Goal: Transaction & Acquisition: Register for event/course

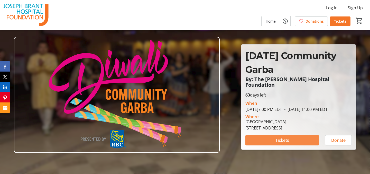
click at [278, 141] on span "Tickets" at bounding box center [283, 140] width 14 height 6
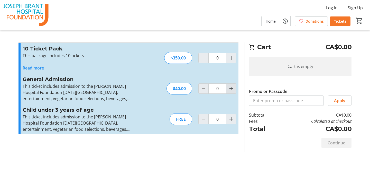
click at [232, 89] on mat-icon "Increment by one" at bounding box center [231, 88] width 6 height 6
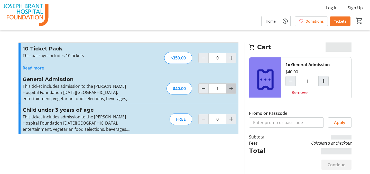
click at [232, 89] on mat-icon "Increment by one" at bounding box center [231, 88] width 6 height 6
type input "2"
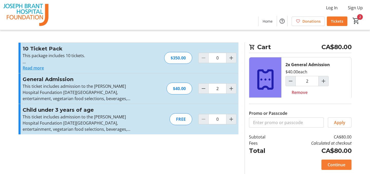
click at [334, 165] on span "Continue" at bounding box center [337, 164] width 18 height 6
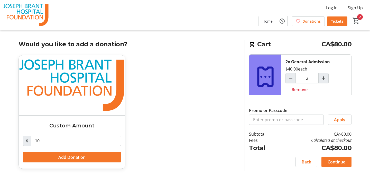
scroll to position [4, 0]
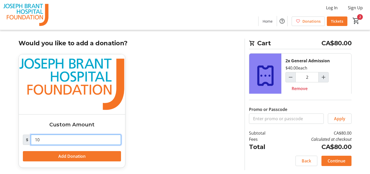
drag, startPoint x: 42, startPoint y: 140, endPoint x: 32, endPoint y: 139, distance: 10.0
click at [32, 140] on input "10" at bounding box center [76, 139] width 90 height 10
type input "0"
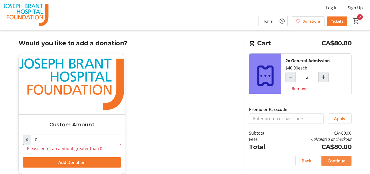
click at [339, 161] on span "Continue" at bounding box center [337, 161] width 18 height 6
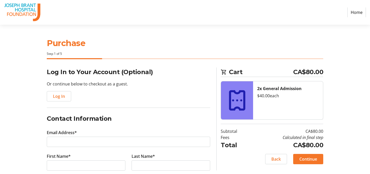
click at [29, 9] on img at bounding box center [22, 12] width 37 height 21
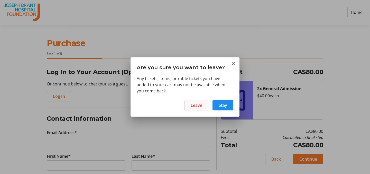
click at [201, 103] on span "Leave" at bounding box center [197, 105] width 12 height 6
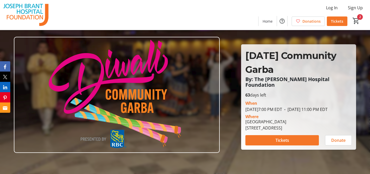
click at [38, 11] on img at bounding box center [26, 15] width 46 height 26
click at [94, 75] on img at bounding box center [117, 95] width 206 height 116
click at [268, 23] on span "Home" at bounding box center [268, 21] width 10 height 5
